Goal: Information Seeking & Learning: Find specific fact

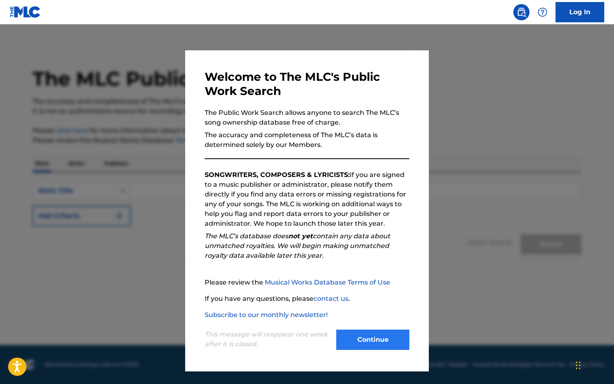
click at [376, 334] on button "Continue" at bounding box center [372, 340] width 73 height 20
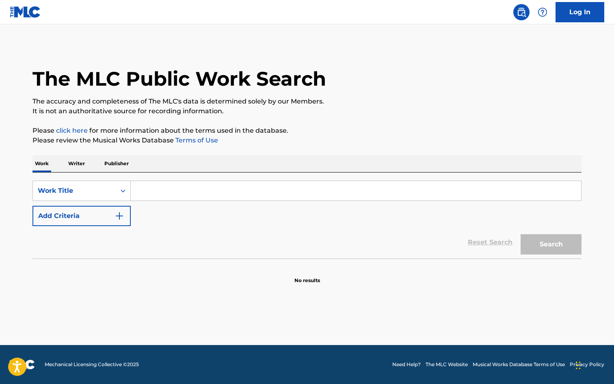
click at [181, 193] on input "Search Form" at bounding box center [356, 191] width 451 height 20
click at [551, 245] on button "Search" at bounding box center [551, 244] width 61 height 20
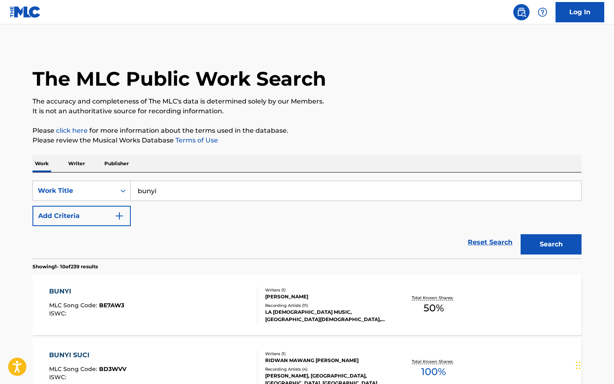
click at [194, 192] on input "bunyi" at bounding box center [356, 191] width 451 height 20
type input "bunyi gitar"
click at [551, 245] on button "Search" at bounding box center [551, 244] width 61 height 20
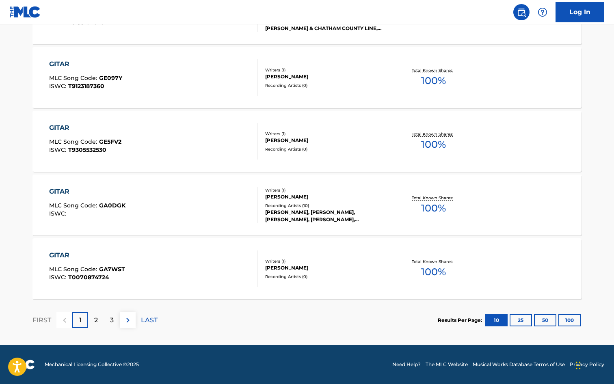
scroll to position [610, 0]
click at [97, 320] on p "2" at bounding box center [96, 321] width 4 height 10
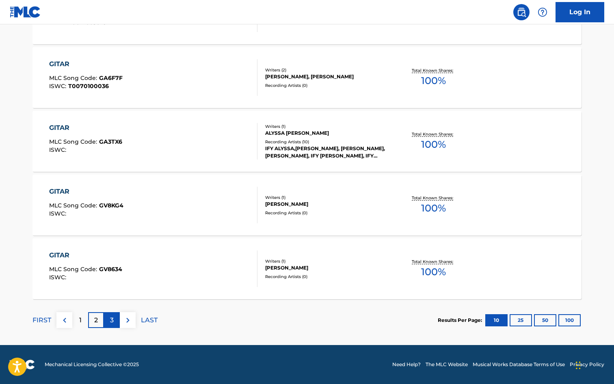
click at [113, 318] on p "3" at bounding box center [112, 321] width 4 height 10
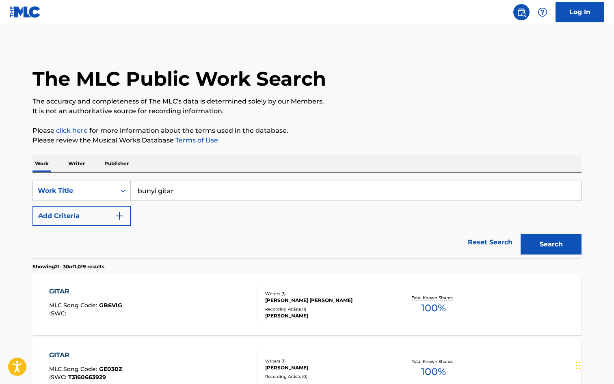
scroll to position [0, 0]
click at [80, 163] on p "Writer" at bounding box center [77, 163] width 22 height 17
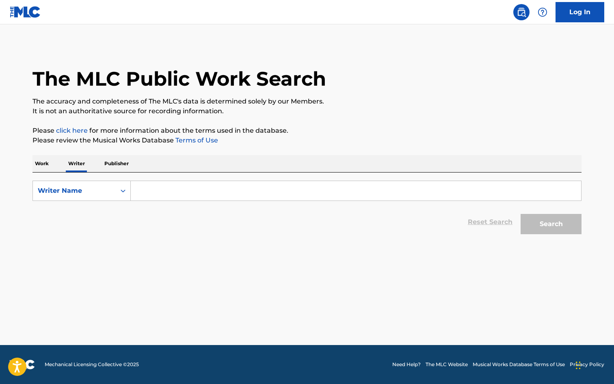
click at [165, 190] on input "Search Form" at bounding box center [356, 191] width 451 height 20
type input "ramlee"
click at [542, 221] on button "Search" at bounding box center [551, 224] width 61 height 20
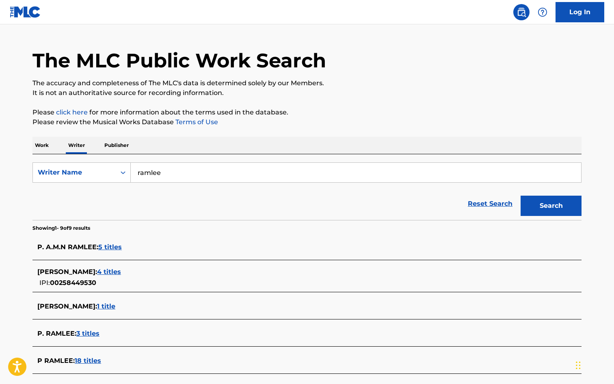
scroll to position [27, 0]
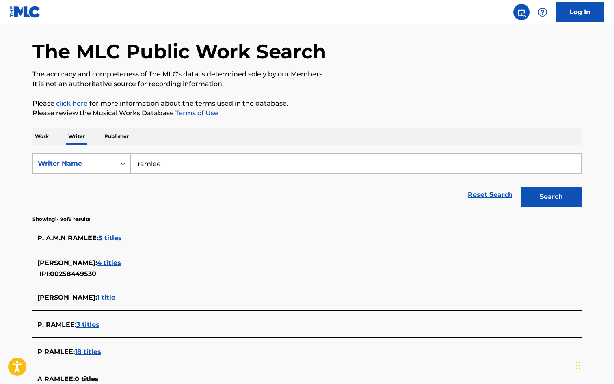
click at [112, 238] on span "5 titles" at bounding box center [110, 238] width 24 height 8
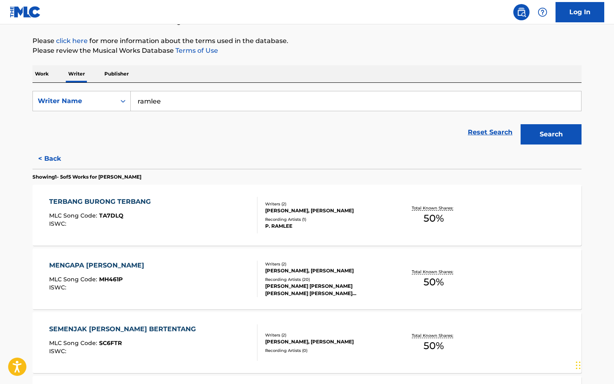
scroll to position [86, 0]
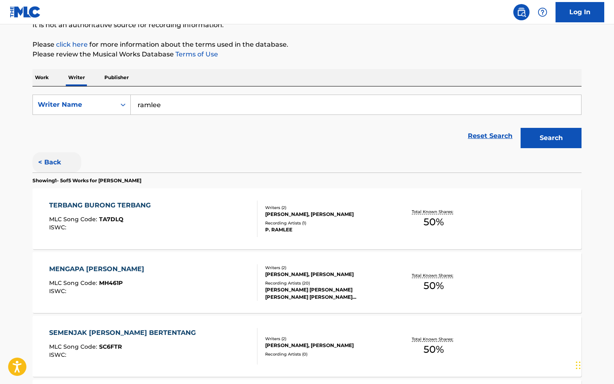
click at [51, 162] on button "< Back" at bounding box center [57, 162] width 49 height 20
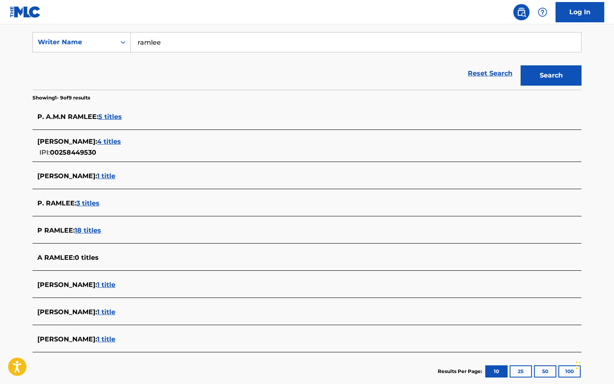
scroll to position [156, 0]
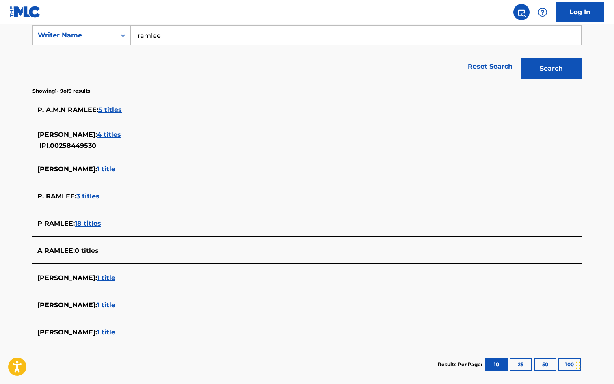
click at [115, 171] on span "1 title" at bounding box center [106, 169] width 18 height 8
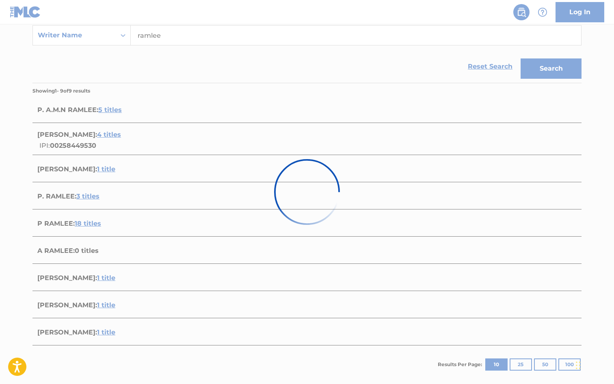
scroll to position [33, 0]
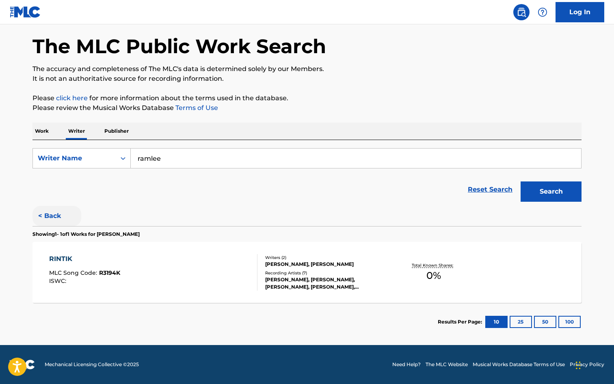
click at [59, 215] on button "< Back" at bounding box center [57, 216] width 49 height 20
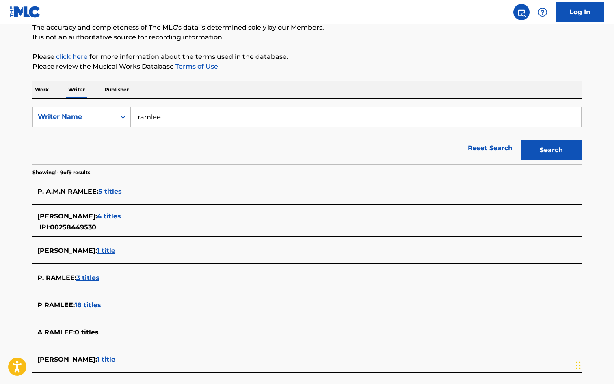
scroll to position [85, 0]
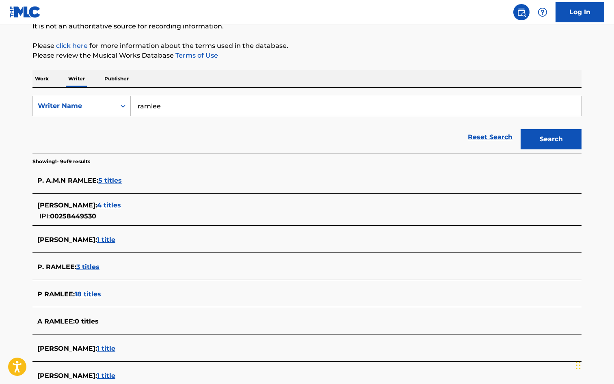
click at [92, 267] on span "3 titles" at bounding box center [87, 267] width 23 height 8
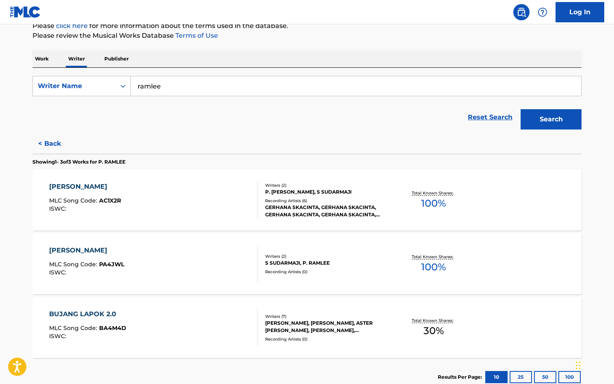
scroll to position [104, 0]
click at [53, 145] on button "< Back" at bounding box center [57, 144] width 49 height 20
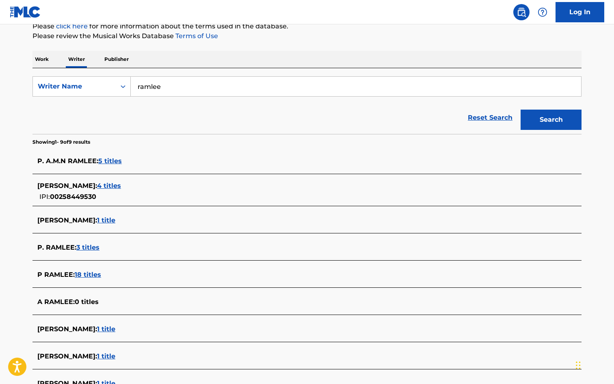
click at [87, 275] on span "18 titles" at bounding box center [88, 275] width 26 height 8
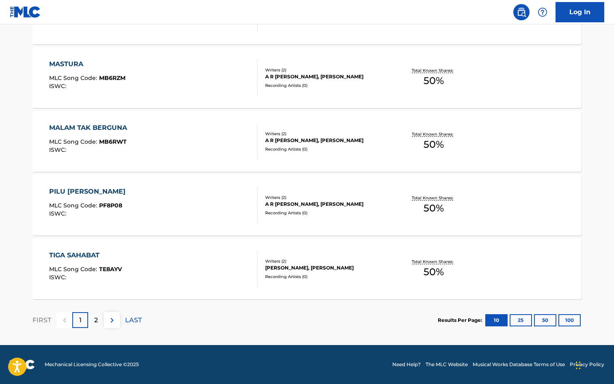
scroll to position [610, 0]
click at [97, 319] on p "2" at bounding box center [96, 321] width 4 height 10
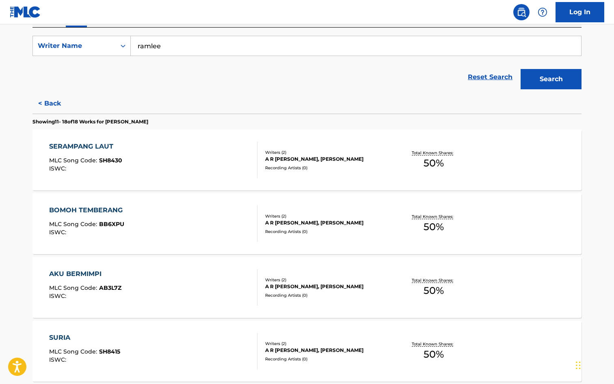
scroll to position [141, 0]
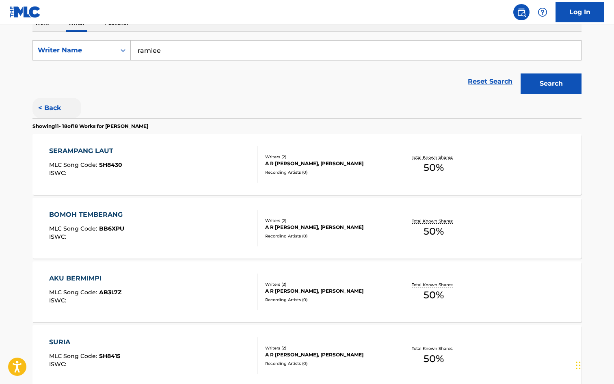
click at [53, 111] on button "< Back" at bounding box center [57, 108] width 49 height 20
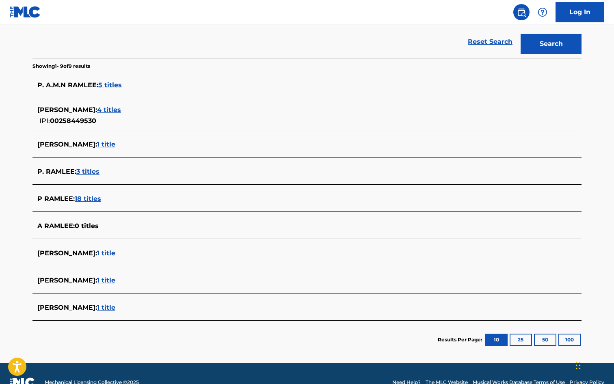
scroll to position [183, 0]
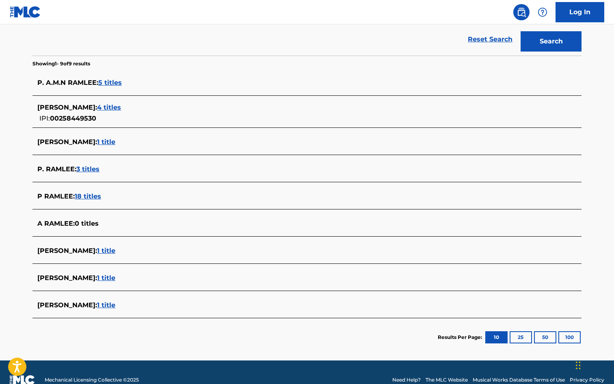
click at [109, 279] on span "1 title" at bounding box center [106, 278] width 18 height 8
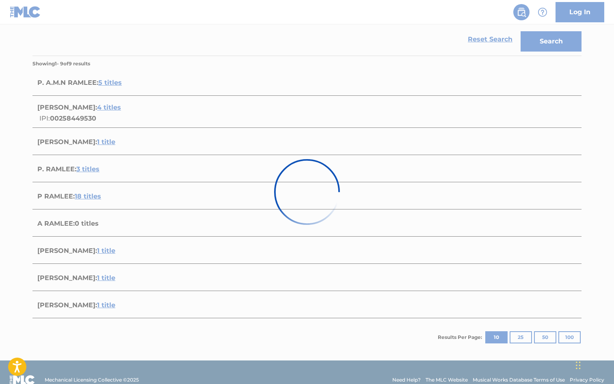
scroll to position [33, 0]
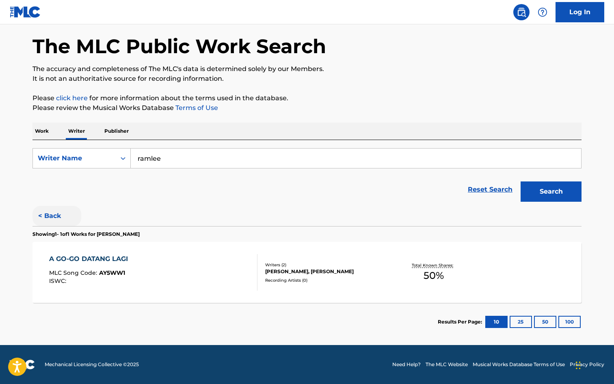
click at [54, 218] on button "< Back" at bounding box center [57, 216] width 49 height 20
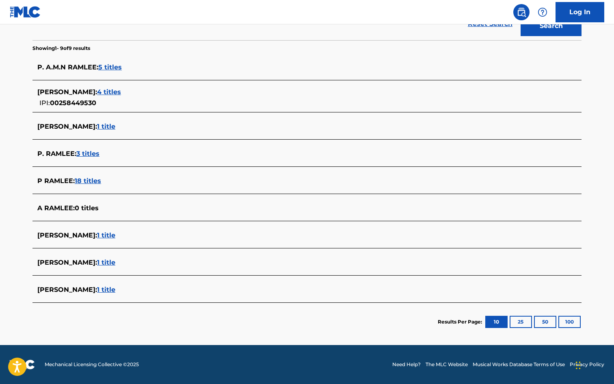
scroll to position [198, 0]
click at [102, 289] on span "1 title" at bounding box center [106, 290] width 18 height 8
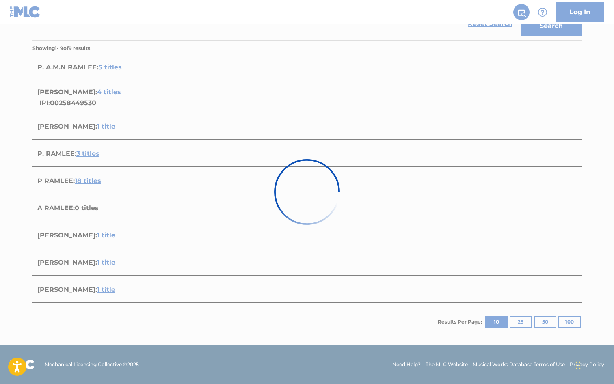
scroll to position [33, 0]
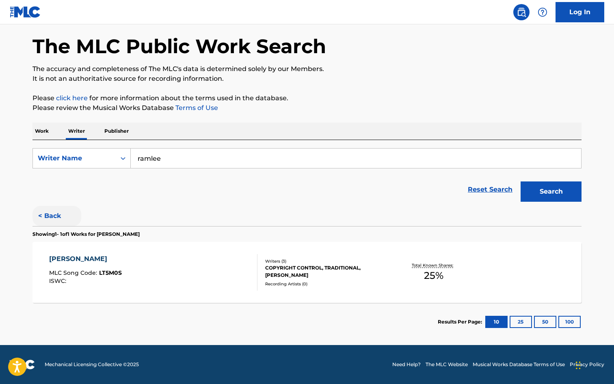
click at [54, 214] on button "< Back" at bounding box center [57, 216] width 49 height 20
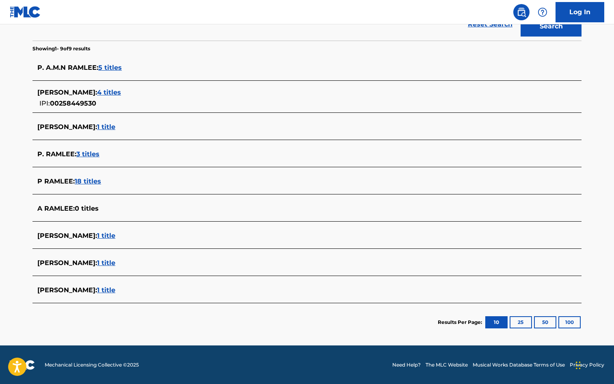
scroll to position [198, 0]
click at [523, 322] on button "25" at bounding box center [521, 322] width 22 height 12
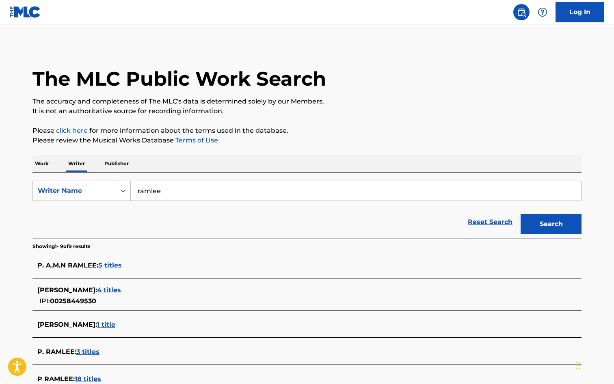
scroll to position [0, 0]
